Goal: Check status: Check status

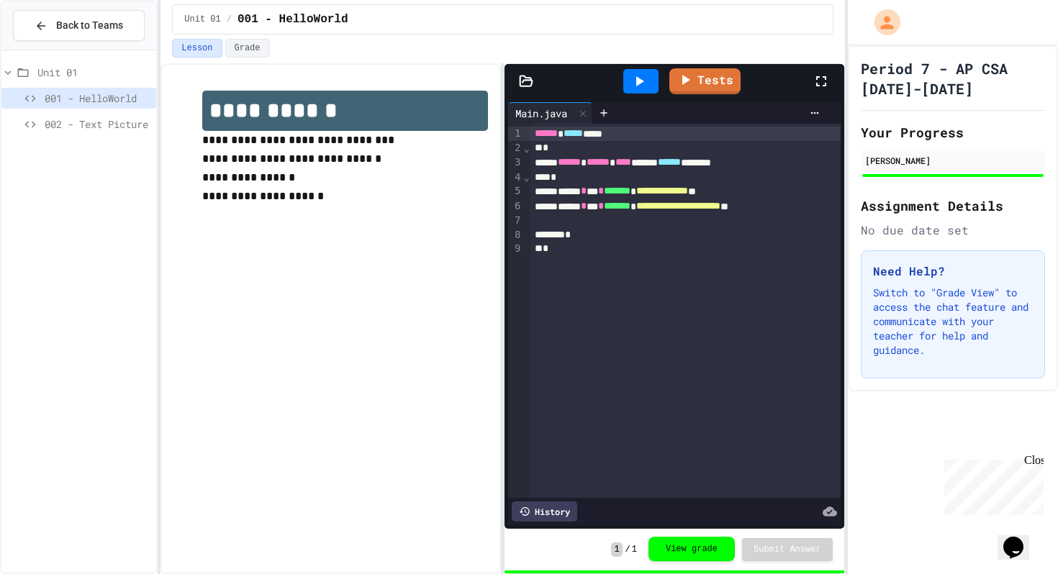
click at [676, 547] on button "View grade" at bounding box center [691, 549] width 86 height 24
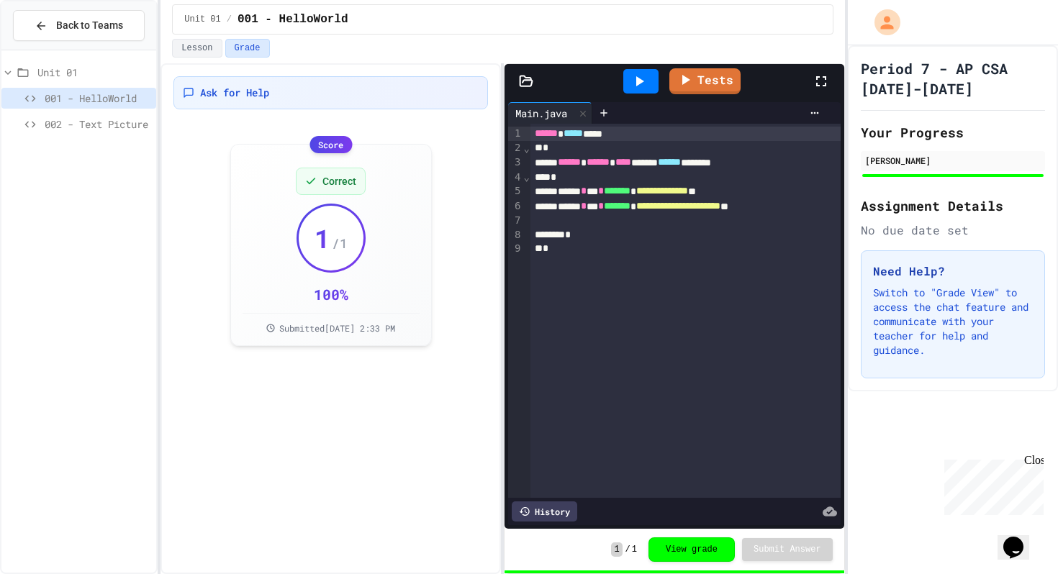
click at [910, 77] on h1 "Period 7 - AP CSA [DATE]-[DATE]" at bounding box center [953, 78] width 184 height 40
click at [91, 117] on span "002 - Text Picture" at bounding box center [98, 124] width 106 height 15
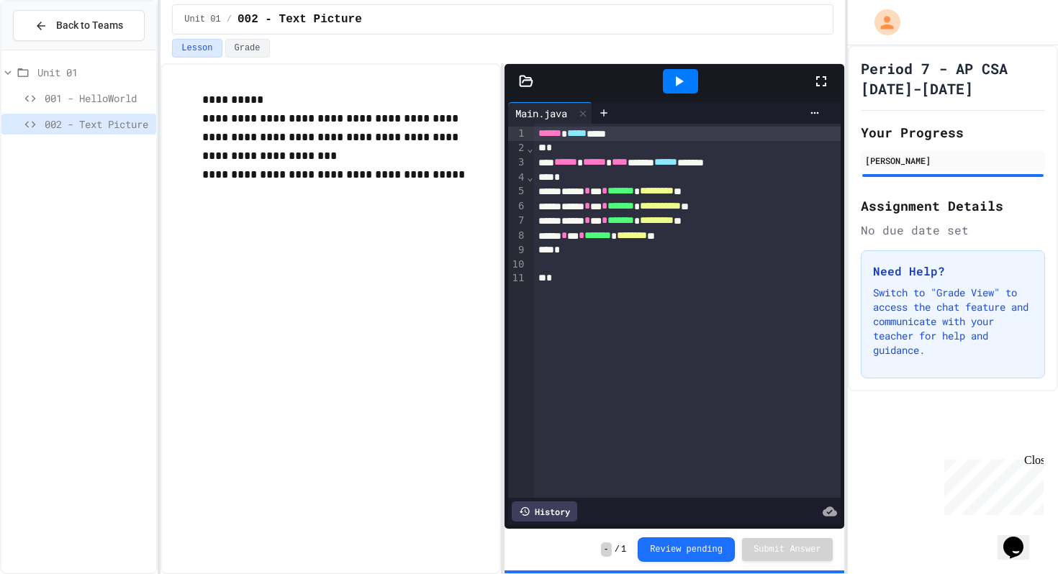
click at [63, 71] on span "Unit 01" at bounding box center [93, 72] width 113 height 15
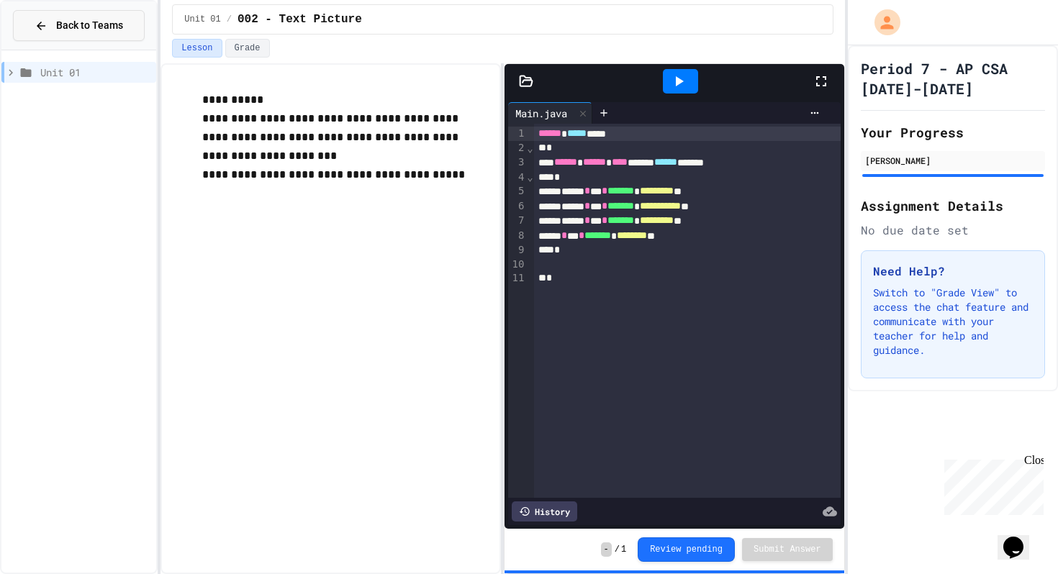
click at [64, 22] on span "Back to Teams" at bounding box center [89, 25] width 67 height 15
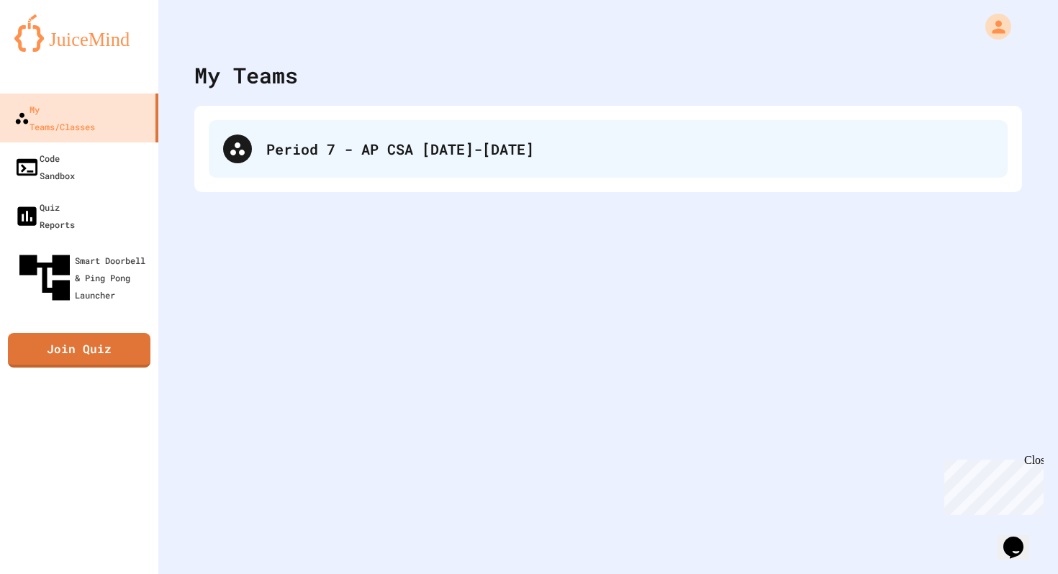
click at [310, 156] on div "Period 7 - AP CSA [DATE]-[DATE]" at bounding box center [629, 149] width 727 height 22
